Goal: Task Accomplishment & Management: Manage account settings

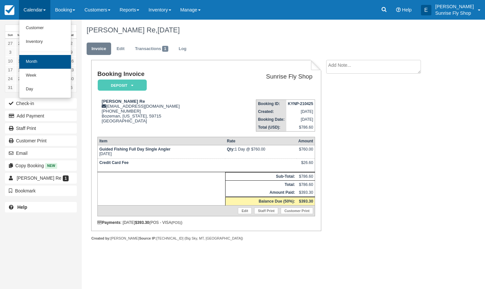
click at [32, 60] on link "Month" at bounding box center [45, 62] width 52 height 14
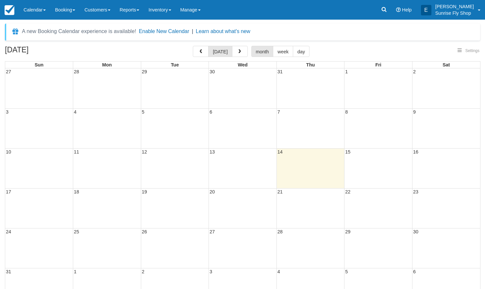
select select
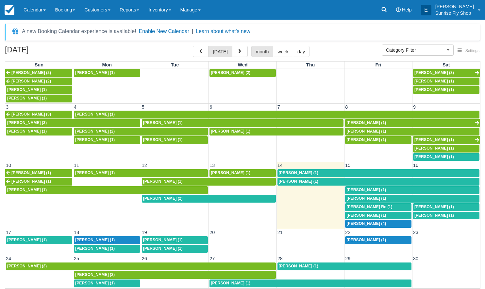
scroll to position [6, 0]
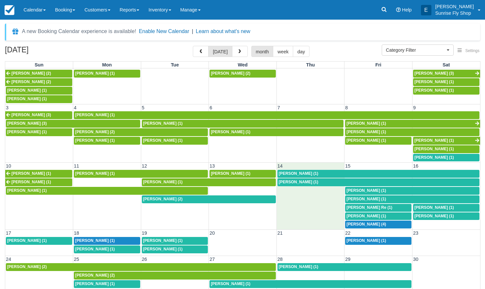
click at [314, 196] on td at bounding box center [310, 207] width 68 height 42
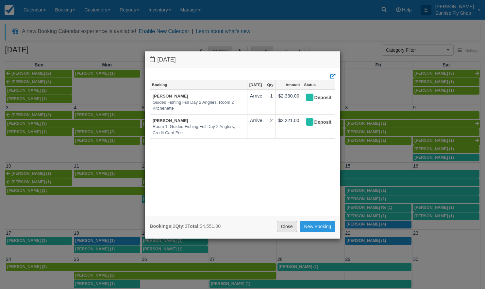
click at [283, 223] on link "Close" at bounding box center [287, 226] width 20 height 11
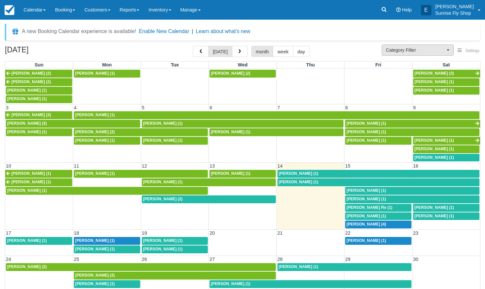
click at [397, 50] on span "Category Filter" at bounding box center [415, 50] width 59 height 7
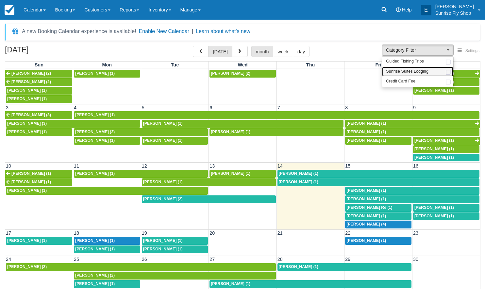
click at [400, 72] on span "Sunrise Suites Lodging" at bounding box center [407, 72] width 42 height 6
select select "1"
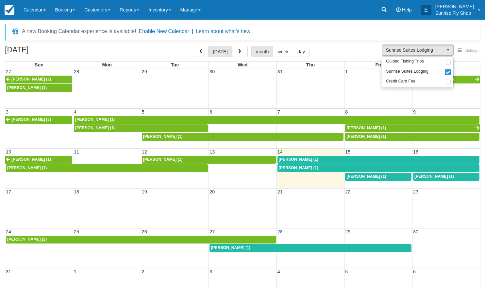
click at [293, 168] on span "John Beritzhoff (1)" at bounding box center [299, 167] width 40 height 5
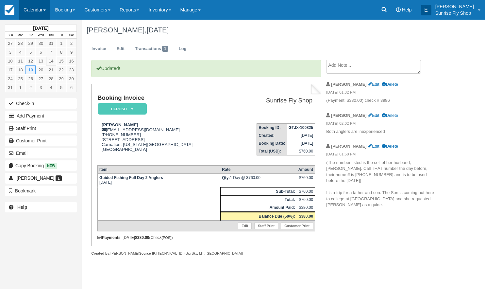
click at [29, 13] on link "Calendar" at bounding box center [34, 10] width 31 height 20
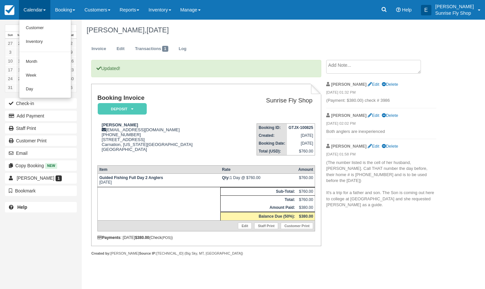
click at [31, 60] on link "Month" at bounding box center [45, 62] width 52 height 14
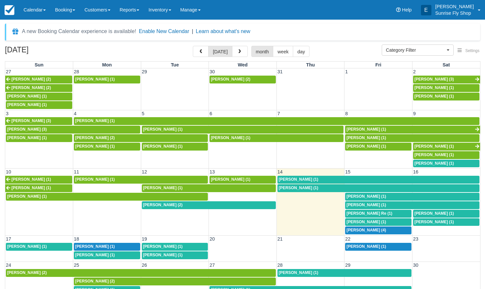
select select
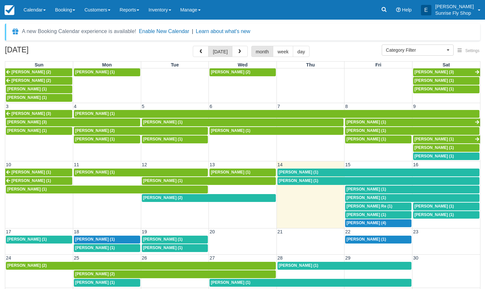
scroll to position [1, 0]
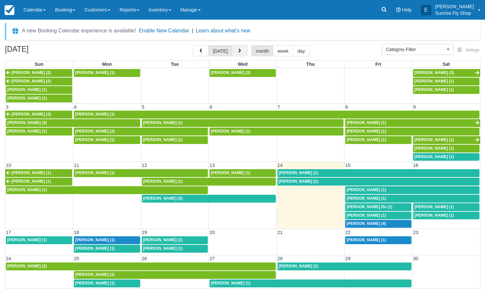
click at [239, 50] on span "button" at bounding box center [239, 51] width 5 height 5
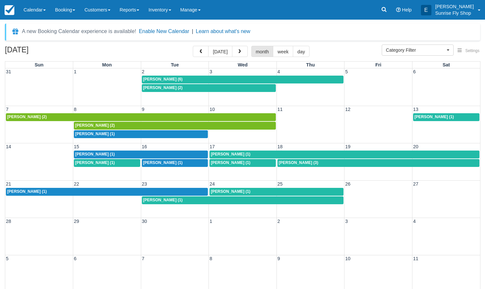
click at [160, 77] on span "[PERSON_NAME] (6)" at bounding box center [163, 79] width 40 height 5
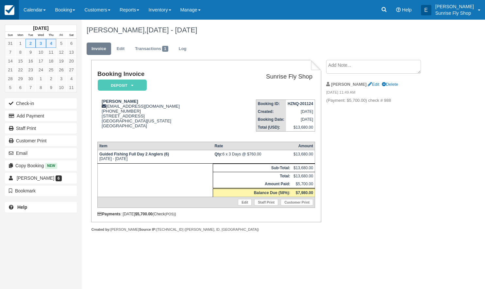
click at [11, 10] on img at bounding box center [10, 10] width 10 height 10
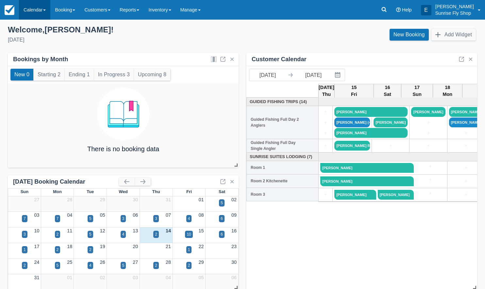
click at [31, 11] on link "Calendar" at bounding box center [34, 10] width 31 height 20
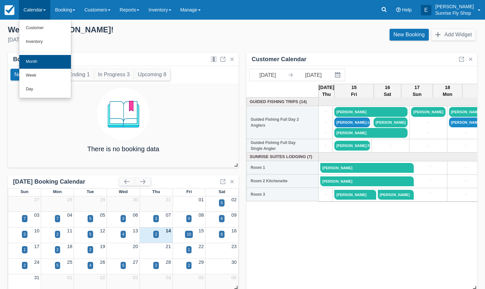
click at [46, 63] on link "Month" at bounding box center [45, 62] width 52 height 14
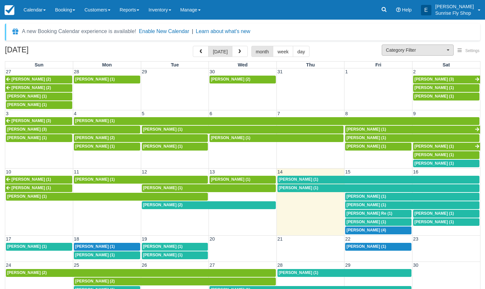
click at [417, 48] on span "Category Filter" at bounding box center [415, 50] width 59 height 7
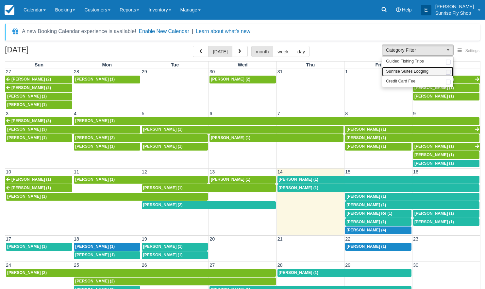
click at [409, 73] on span "Sunrise Suites Lodging" at bounding box center [407, 72] width 42 height 6
select select "1"
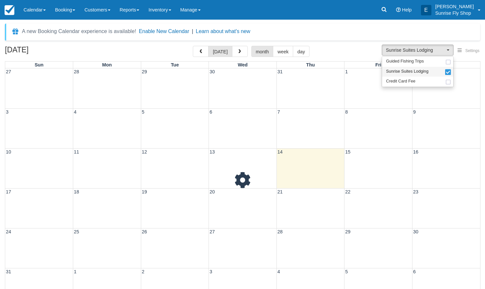
scroll to position [6, 0]
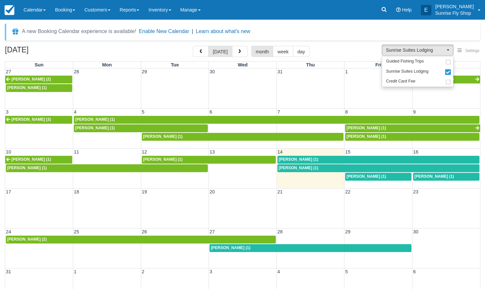
click at [285, 160] on span "Brian Hall (1)" at bounding box center [299, 159] width 40 height 5
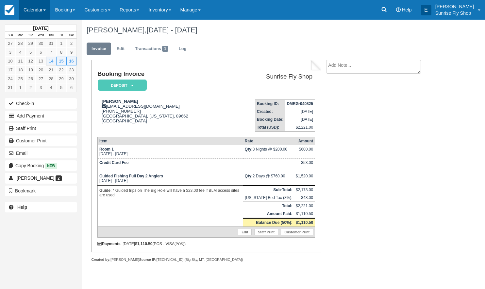
drag, startPoint x: 35, startPoint y: 6, endPoint x: 36, endPoint y: 15, distance: 9.2
click at [35, 6] on link "Calendar" at bounding box center [34, 10] width 31 height 20
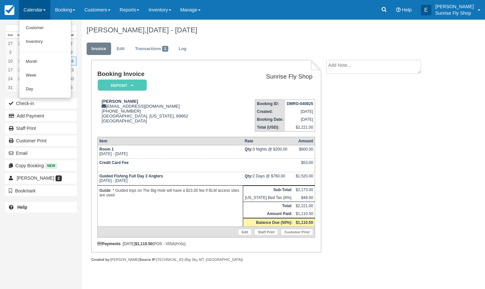
click at [43, 64] on link "Month" at bounding box center [45, 62] width 52 height 14
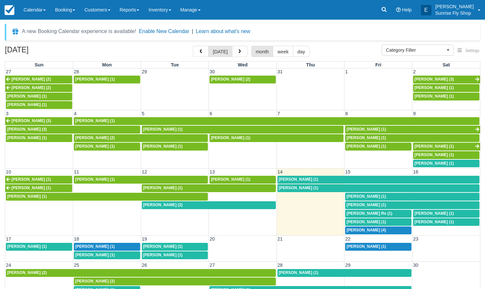
select select
click at [122, 244] on div "Rob Ware (1)" at bounding box center [107, 246] width 64 height 5
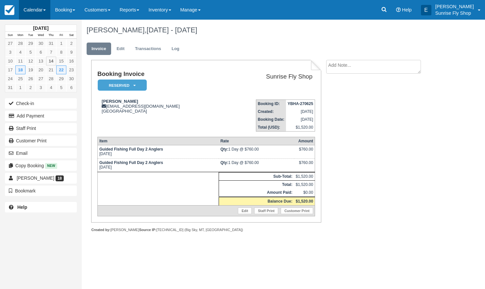
click at [31, 10] on link "Calendar" at bounding box center [34, 10] width 31 height 20
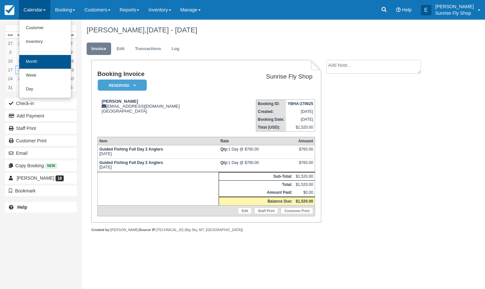
click at [35, 60] on link "Month" at bounding box center [45, 62] width 52 height 14
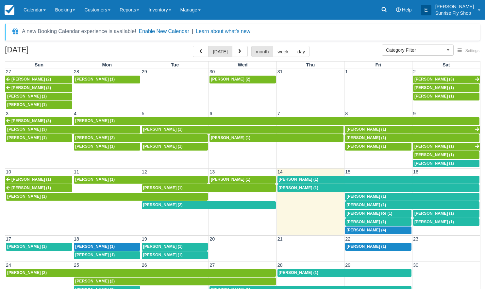
select select
click at [240, 53] on span "button" at bounding box center [239, 51] width 5 height 5
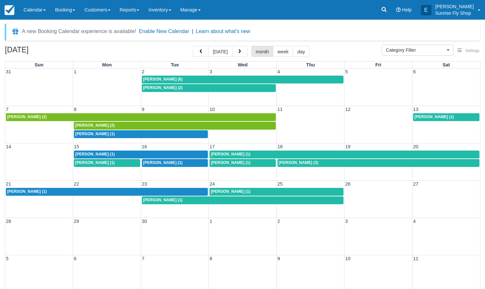
click at [150, 77] on span "Tom Monahan (6)" at bounding box center [163, 79] width 40 height 5
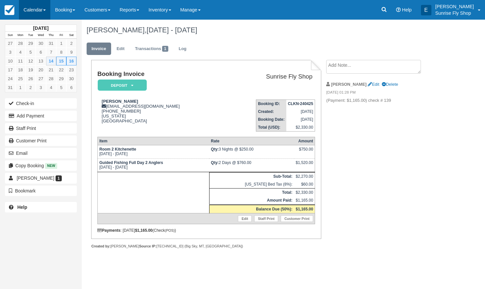
click at [21, 12] on link "Calendar" at bounding box center [34, 10] width 31 height 20
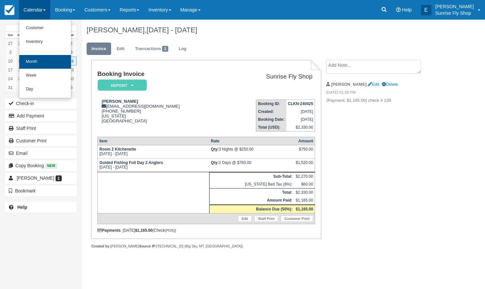
click at [22, 59] on link "Month" at bounding box center [45, 62] width 52 height 14
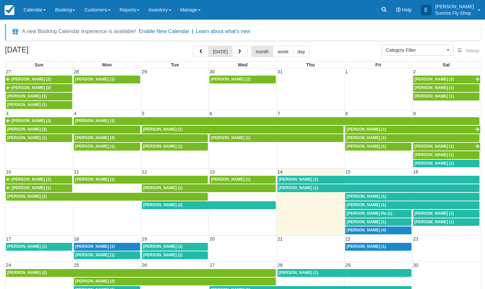
select select
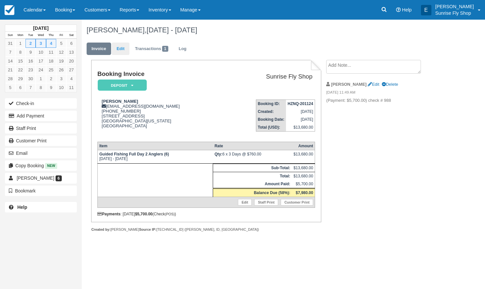
click at [119, 48] on link "Edit" at bounding box center [121, 48] width 18 height 13
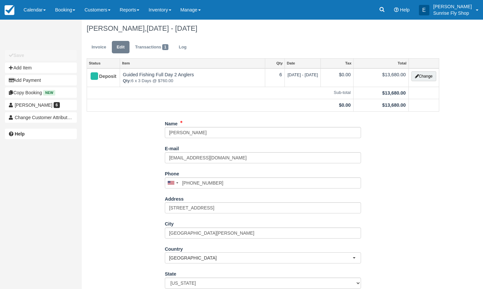
scroll to position [3, 0]
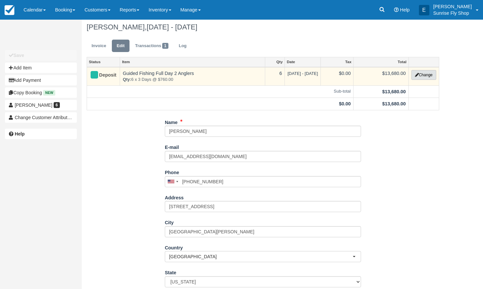
click at [422, 76] on button "Change" at bounding box center [423, 75] width 25 height 10
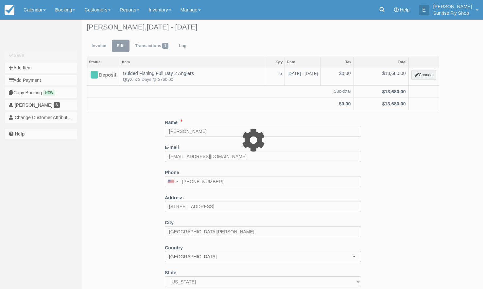
type input "13680.00"
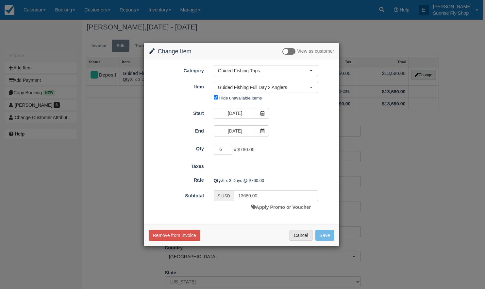
click at [302, 236] on button "Cancel" at bounding box center [300, 234] width 23 height 11
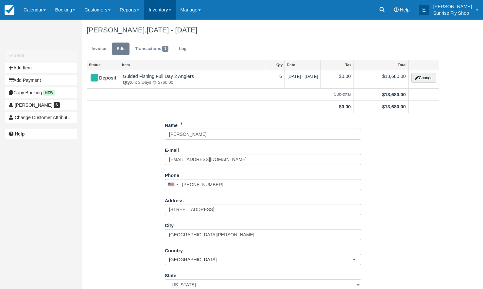
scroll to position [0, 0]
click at [204, 8] on link "Manage" at bounding box center [190, 10] width 29 height 20
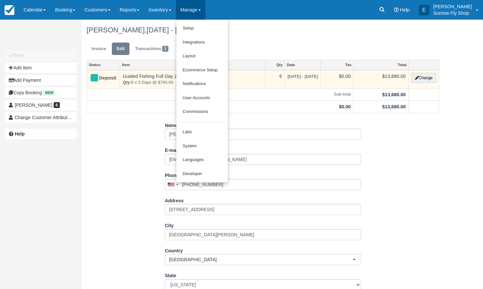
click at [210, 85] on link "Notifications" at bounding box center [202, 84] width 52 height 14
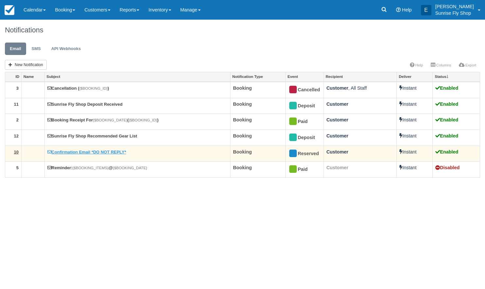
click at [83, 151] on link "Confirmation Email *DO NOT REPLY*" at bounding box center [86, 151] width 79 height 5
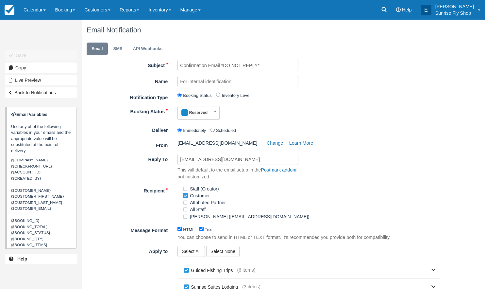
drag, startPoint x: 31, startPoint y: 8, endPoint x: 39, endPoint y: 20, distance: 14.4
click at [31, 8] on link "Calendar" at bounding box center [34, 10] width 31 height 20
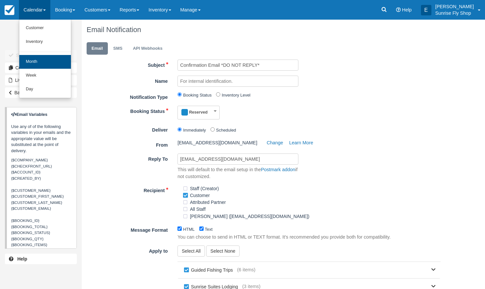
click at [42, 61] on link "Month" at bounding box center [45, 62] width 52 height 14
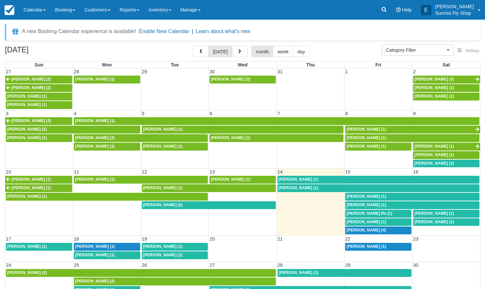
select select
click at [292, 185] on span "John Beritzhoff (1)" at bounding box center [299, 187] width 40 height 5
select select
click at [360, 211] on span "Dean Re (1)" at bounding box center [369, 213] width 46 height 5
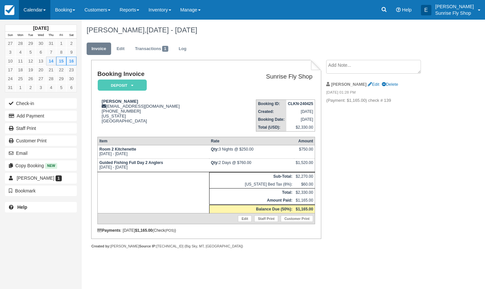
click at [27, 9] on link "Calendar" at bounding box center [34, 10] width 31 height 20
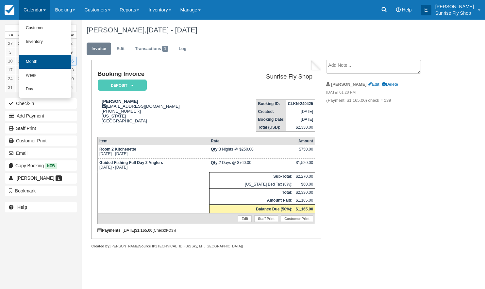
click at [32, 58] on link "Month" at bounding box center [45, 62] width 52 height 14
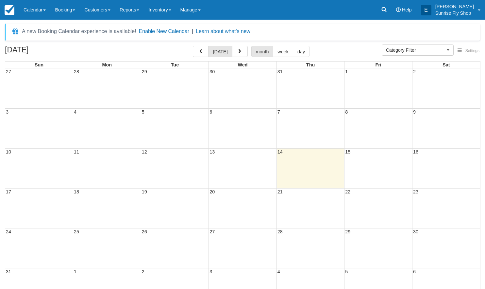
select select
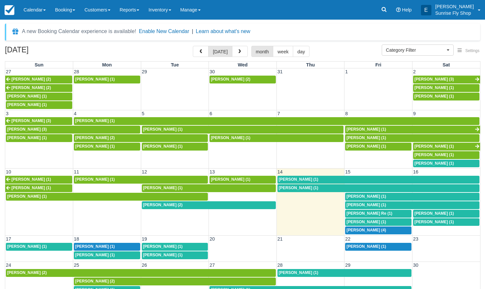
click at [355, 227] on span "[PERSON_NAME] (4)" at bounding box center [366, 229] width 40 height 5
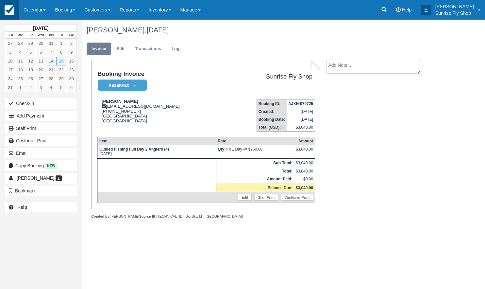
click at [7, 11] on img at bounding box center [10, 10] width 10 height 10
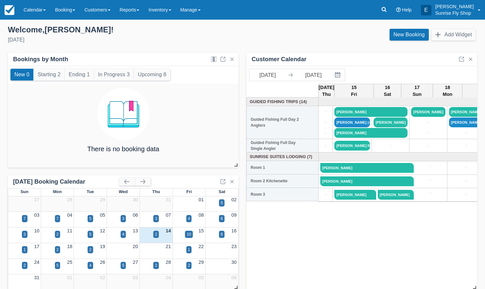
click at [121, 41] on div "[DATE]" at bounding box center [122, 40] width 229 height 8
